Goal: Transaction & Acquisition: Purchase product/service

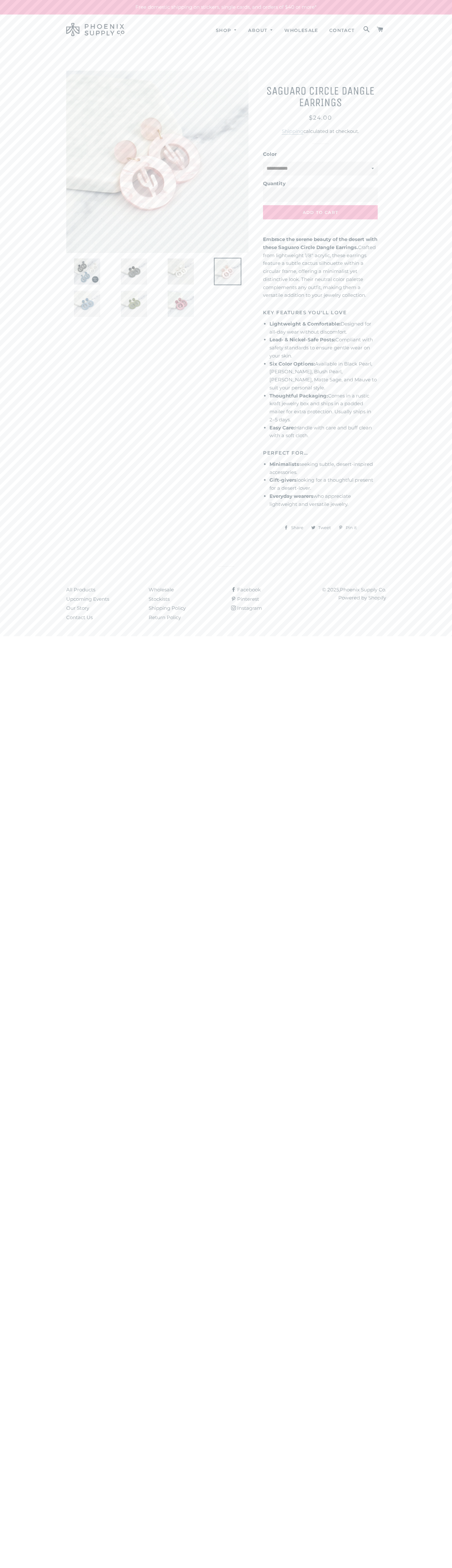
click at [79, 617] on link "Contact Us" at bounding box center [79, 617] width 26 height 6
click at [320, 212] on span "Add to Cart" at bounding box center [320, 212] width 35 height 5
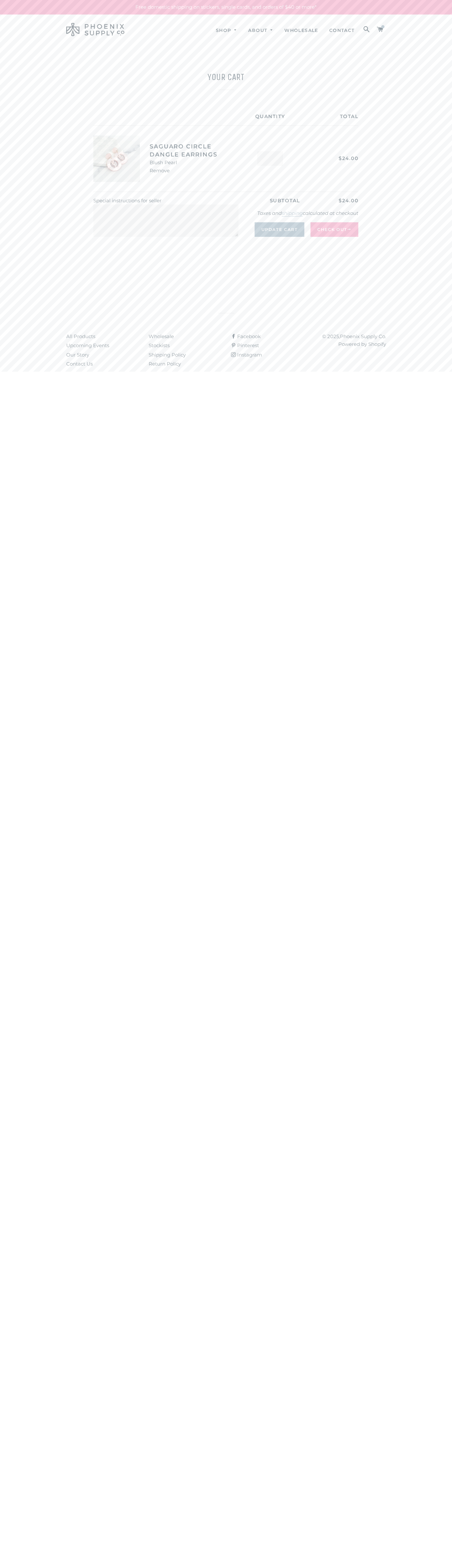
click at [160, 170] on link "Remove" at bounding box center [159, 170] width 20 height 6
